Goal: Task Accomplishment & Management: Use online tool/utility

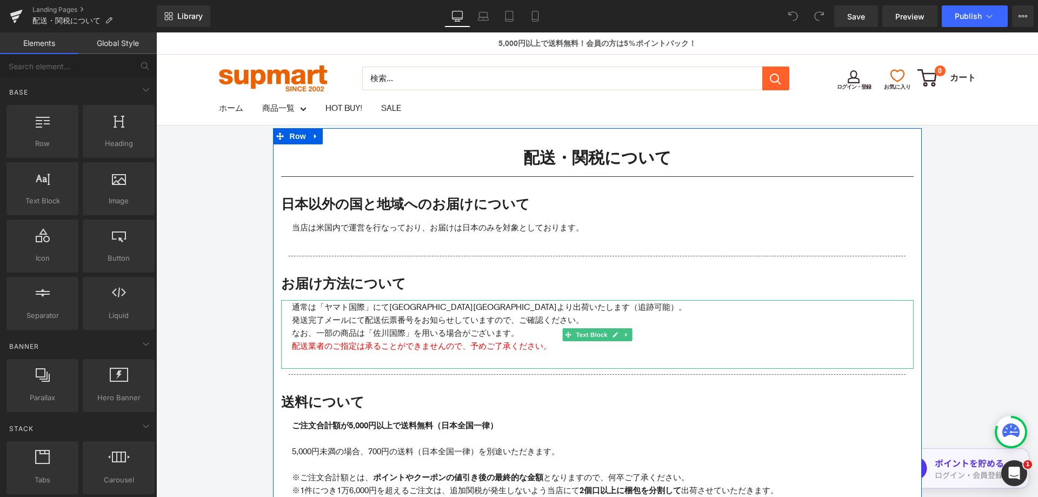
click at [342, 305] on p "通常は「ヤマト国際」にて[GEOGRAPHIC_DATA][GEOGRAPHIC_DATA]より出荷いたします（追跡可能）。" at bounding box center [597, 307] width 611 height 13
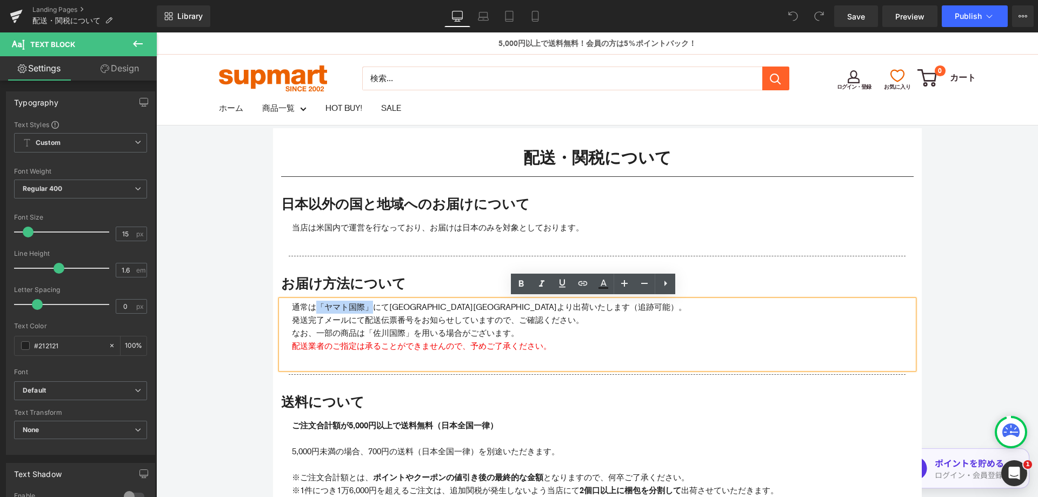
drag, startPoint x: 367, startPoint y: 307, endPoint x: 314, endPoint y: 304, distance: 53.6
click at [314, 304] on p "通常は「ヤマト国際」にて[GEOGRAPHIC_DATA][GEOGRAPHIC_DATA]より出荷いたします（追跡可能）。" at bounding box center [597, 307] width 611 height 13
paste div
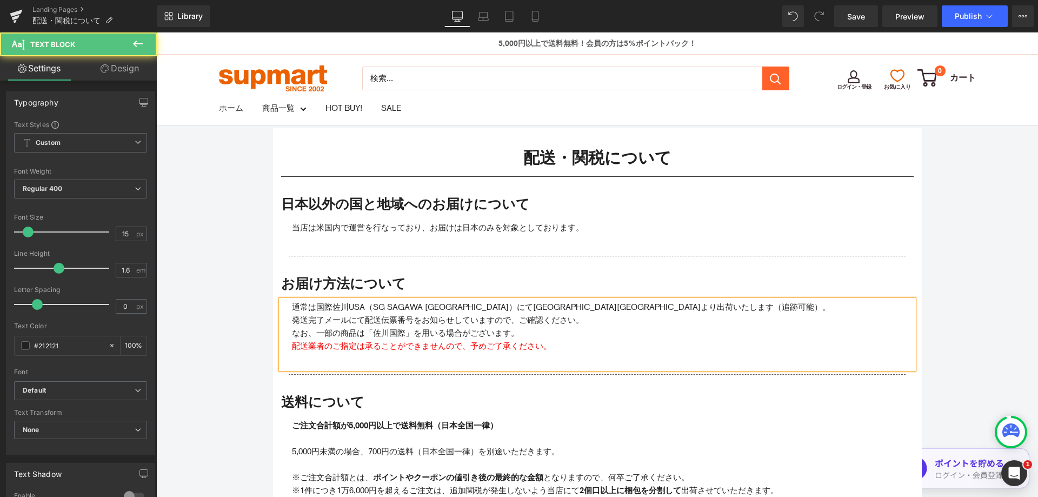
click at [400, 331] on span "なお、一部の商品は「佐川国際」を用いる場合がございます。" at bounding box center [405, 333] width 227 height 10
click at [408, 333] on span "なお、一部の商品は「国際ヤマト」を用いる場合がございます。" at bounding box center [409, 333] width 235 height 10
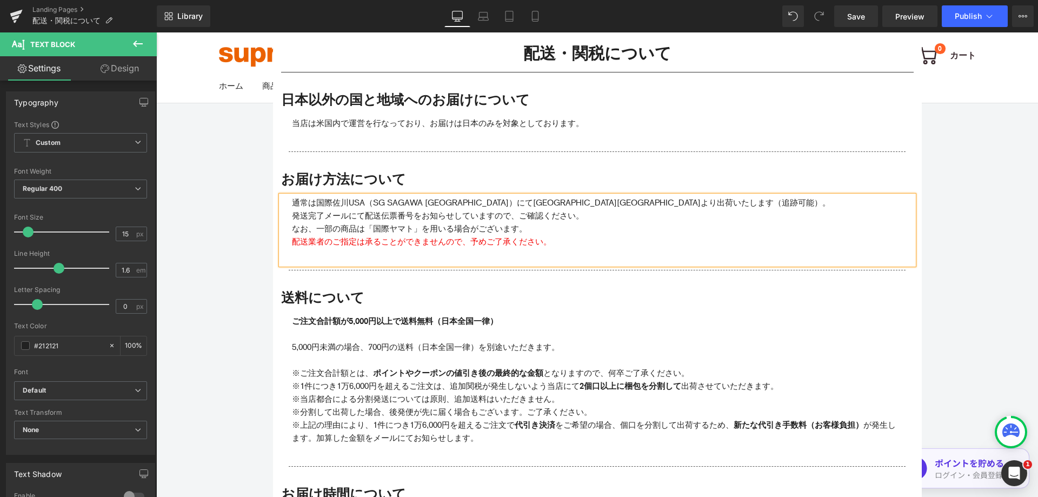
scroll to position [108, 0]
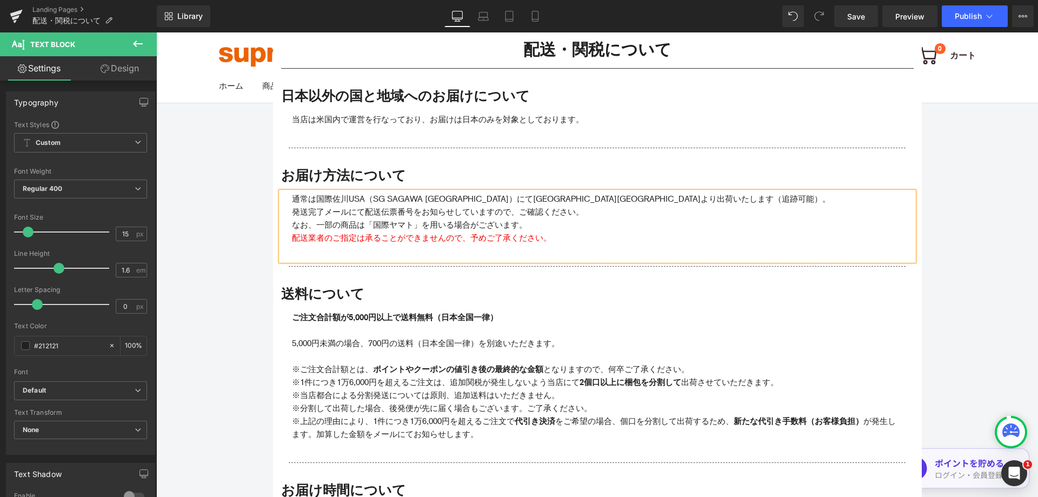
click at [533, 222] on p "なお、一部の商品は「国際ヤマト」を用いる場合がございます。" at bounding box center [597, 224] width 611 height 13
click at [407, 225] on span "なお、一部の商品は「国際ヤマト」を用いる場合がございます。" at bounding box center [409, 225] width 235 height 10
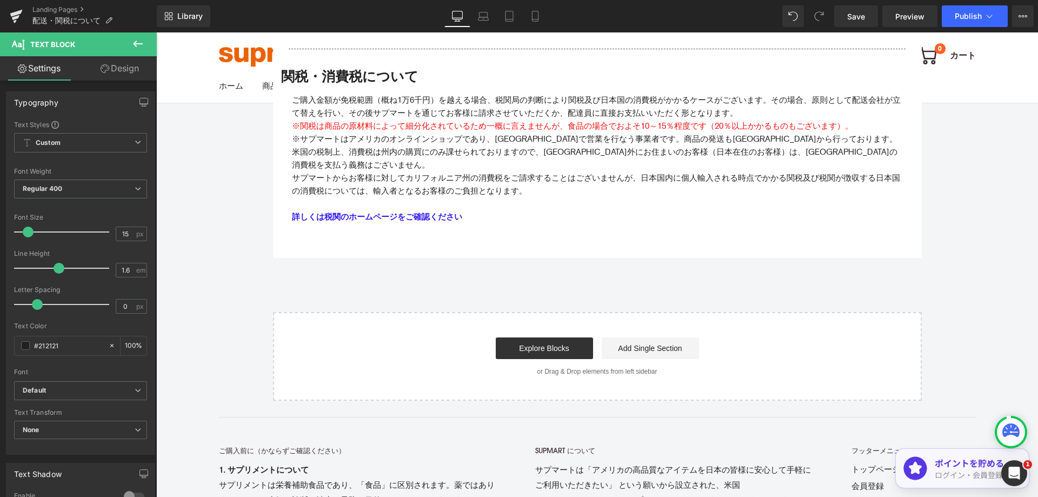
scroll to position [973, 0]
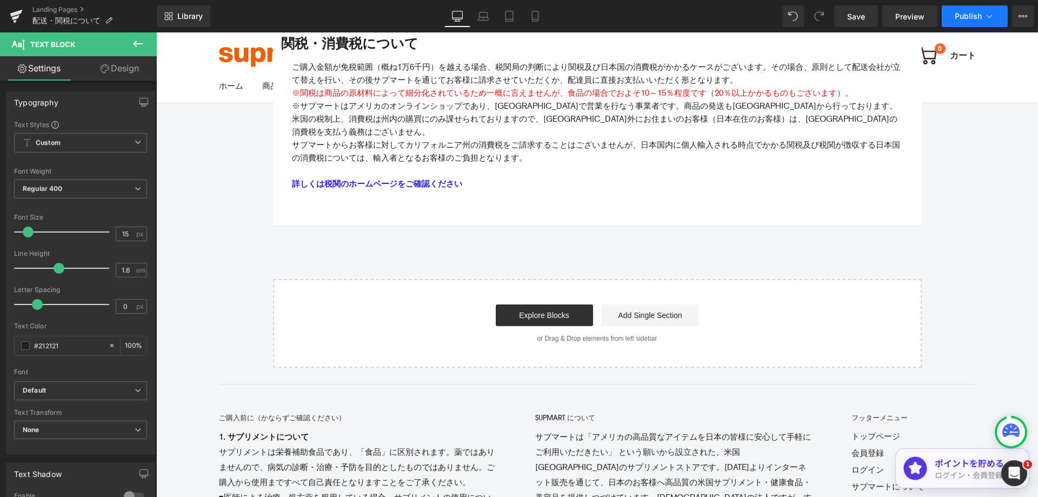
click at [973, 23] on button "Publish" at bounding box center [975, 16] width 66 height 22
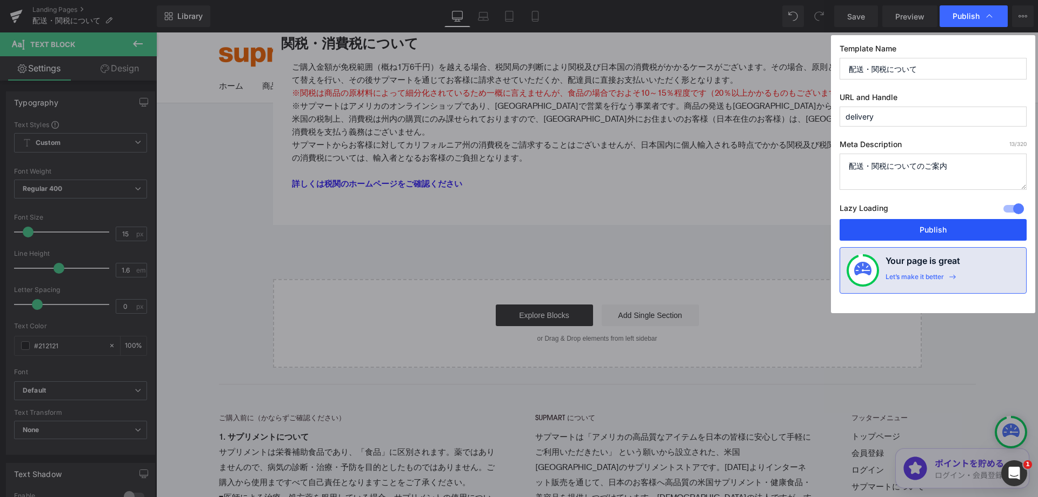
click at [958, 225] on button "Publish" at bounding box center [933, 230] width 187 height 22
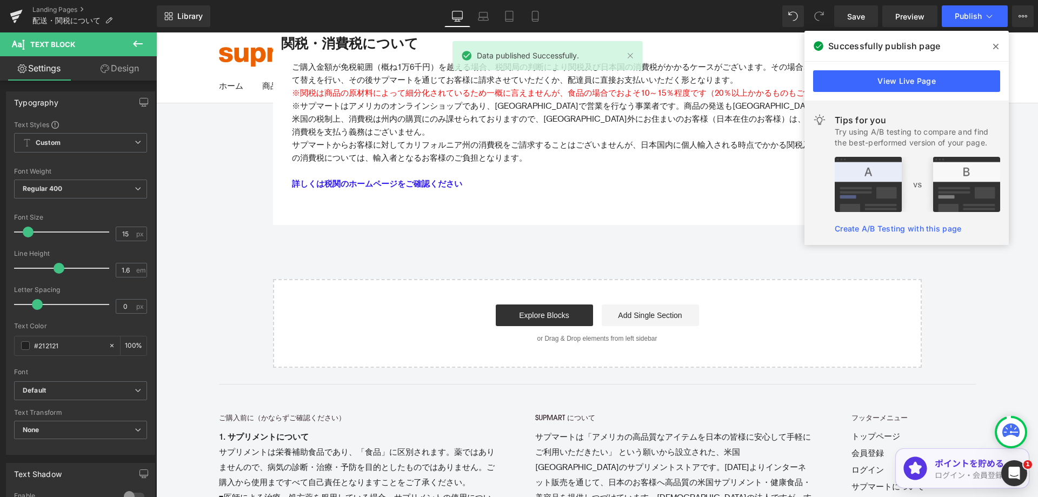
click at [1000, 45] on span at bounding box center [995, 46] width 17 height 17
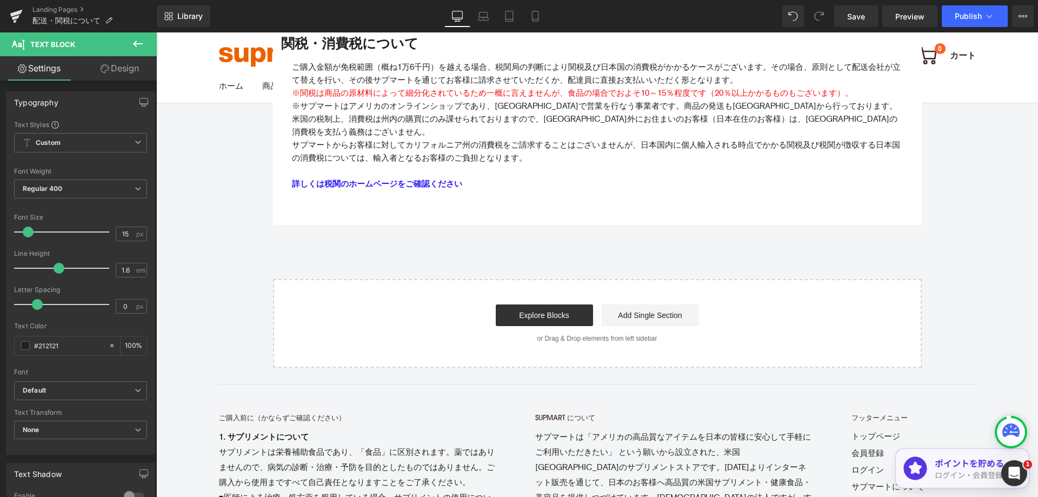
click at [73, 48] on span "Text Block" at bounding box center [52, 44] width 45 height 9
click at [138, 41] on icon at bounding box center [137, 43] width 13 height 13
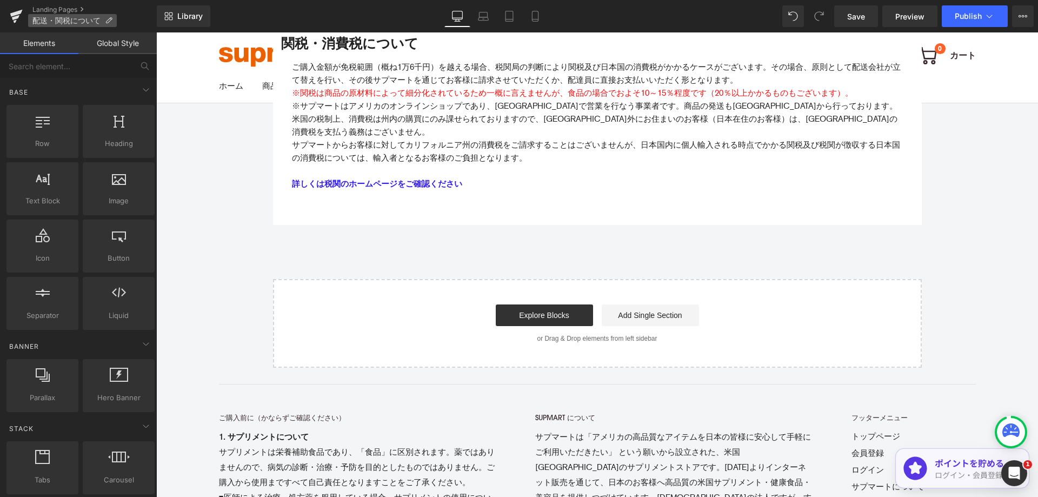
click at [77, 18] on span "配送・関税について" at bounding box center [66, 20] width 68 height 9
click at [63, 10] on link "Landing Pages" at bounding box center [94, 9] width 124 height 9
